Goal: Task Accomplishment & Management: Manage account settings

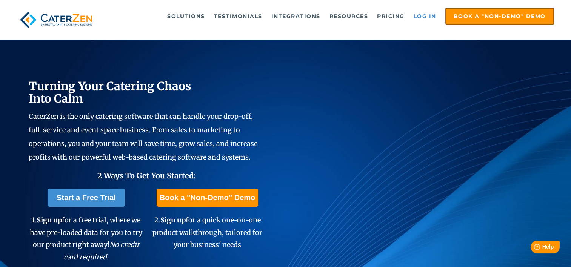
click at [425, 15] on link "Log in" at bounding box center [425, 16] width 30 height 15
click at [422, 14] on link "Log in" at bounding box center [425, 16] width 30 height 15
drag, startPoint x: 0, startPoint y: 0, endPoint x: 419, endPoint y: 18, distance: 419.6
click at [419, 18] on link "Log in" at bounding box center [425, 16] width 30 height 15
